Goal: Task Accomplishment & Management: Use online tool/utility

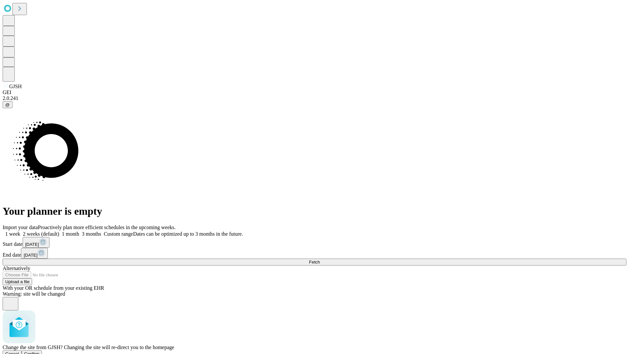
click at [40, 351] on span "Confirm" at bounding box center [31, 353] width 15 height 5
click at [20, 231] on label "1 week" at bounding box center [12, 234] width 18 height 6
click at [320, 259] on span "Fetch" at bounding box center [314, 261] width 11 height 5
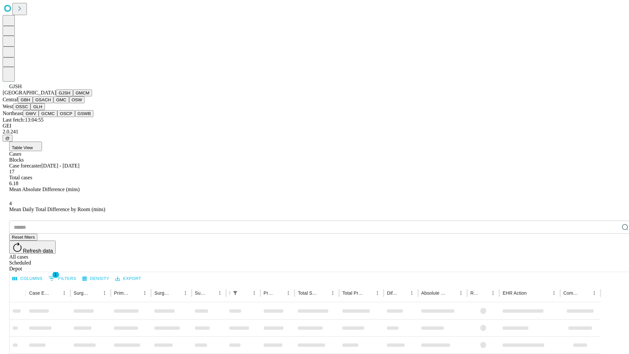
click at [73, 96] on button "GMCM" at bounding box center [82, 92] width 19 height 7
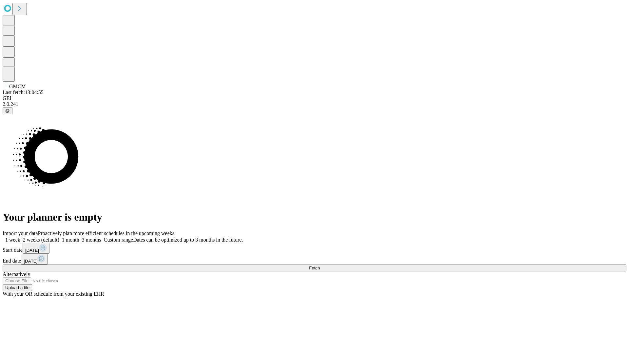
click at [20, 237] on label "1 week" at bounding box center [12, 240] width 18 height 6
click at [320, 265] on span "Fetch" at bounding box center [314, 267] width 11 height 5
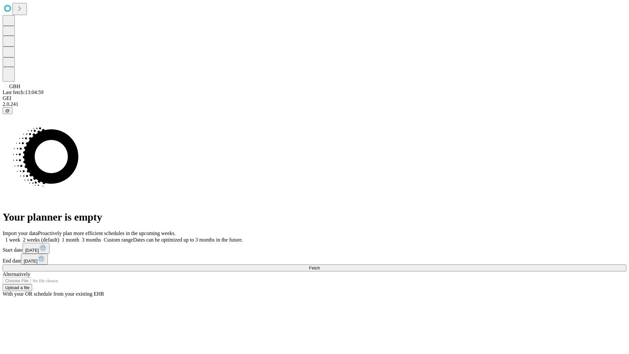
click at [20, 237] on label "1 week" at bounding box center [12, 240] width 18 height 6
click at [320, 265] on span "Fetch" at bounding box center [314, 267] width 11 height 5
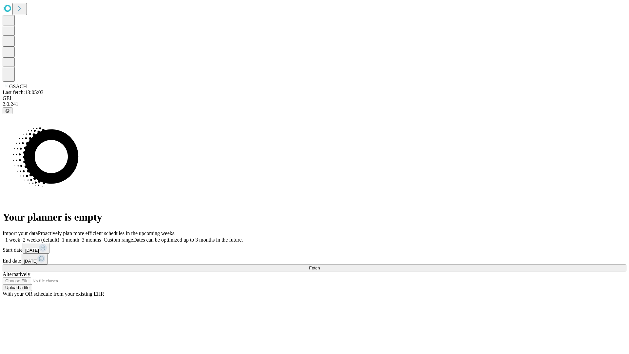
click at [20, 237] on label "1 week" at bounding box center [12, 240] width 18 height 6
click at [320, 265] on span "Fetch" at bounding box center [314, 267] width 11 height 5
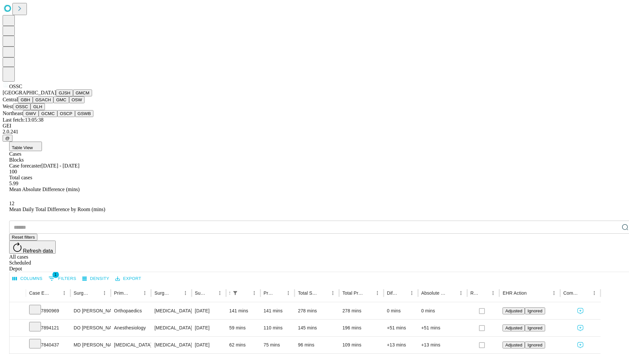
click at [45, 110] on button "GLH" at bounding box center [37, 106] width 14 height 7
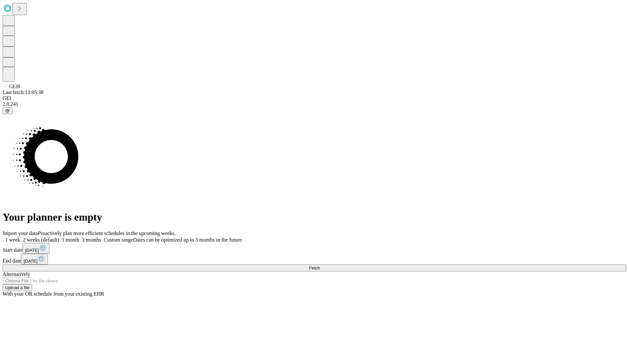
click at [320, 265] on span "Fetch" at bounding box center [314, 267] width 11 height 5
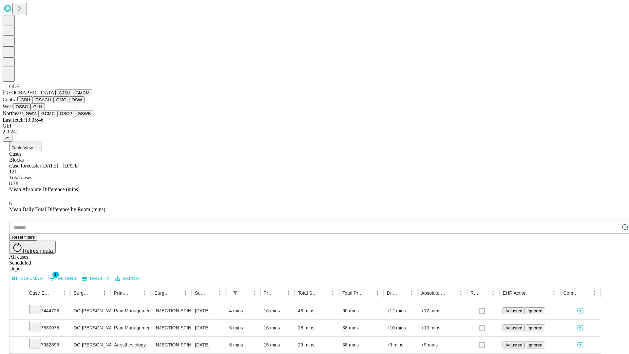
click at [39, 117] on button "GWV" at bounding box center [31, 113] width 16 height 7
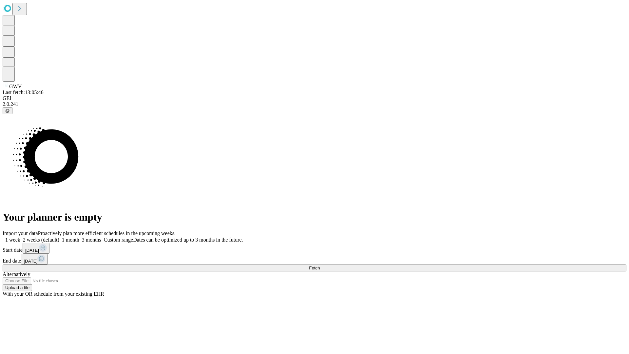
click at [20, 237] on label "1 week" at bounding box center [12, 240] width 18 height 6
click at [320, 265] on span "Fetch" at bounding box center [314, 267] width 11 height 5
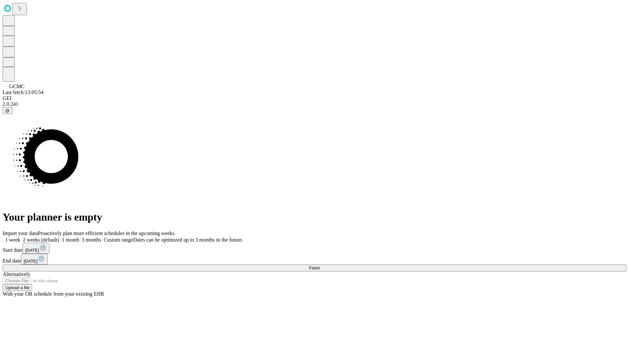
click at [20, 237] on label "1 week" at bounding box center [12, 240] width 18 height 6
click at [320, 265] on span "Fetch" at bounding box center [314, 267] width 11 height 5
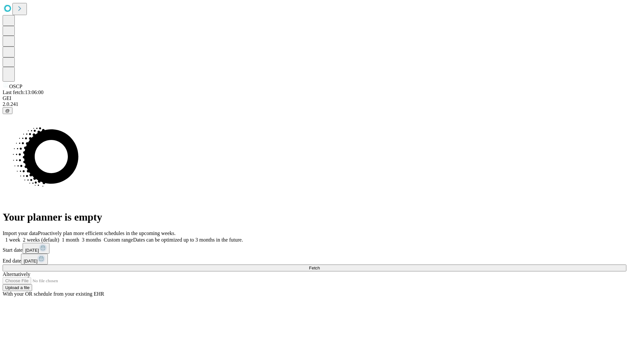
click at [20, 237] on label "1 week" at bounding box center [12, 240] width 18 height 6
click at [320, 265] on span "Fetch" at bounding box center [314, 267] width 11 height 5
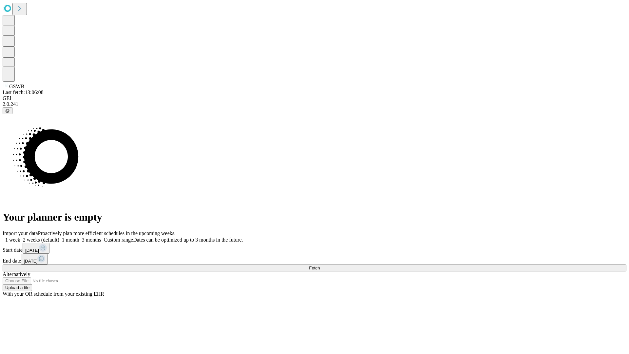
click at [20, 237] on label "1 week" at bounding box center [12, 240] width 18 height 6
click at [320, 265] on span "Fetch" at bounding box center [314, 267] width 11 height 5
